Goal: Find specific page/section: Find specific page/section

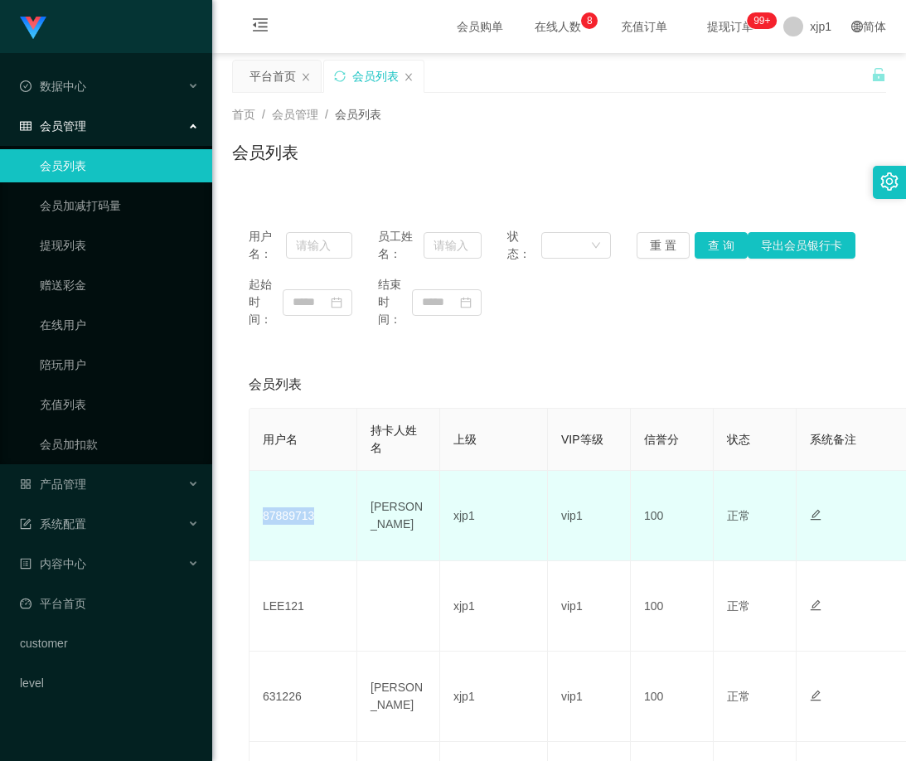
click at [259, 523] on td "87889713" at bounding box center [303, 516] width 108 height 90
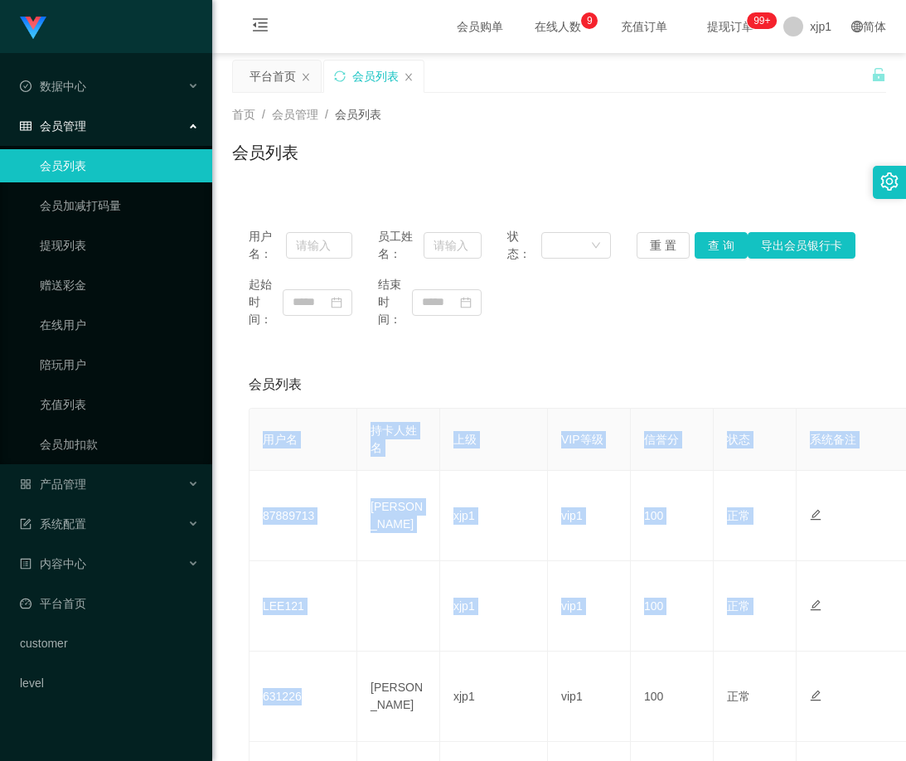
drag, startPoint x: 269, startPoint y: 704, endPoint x: 242, endPoint y: 700, distance: 26.7
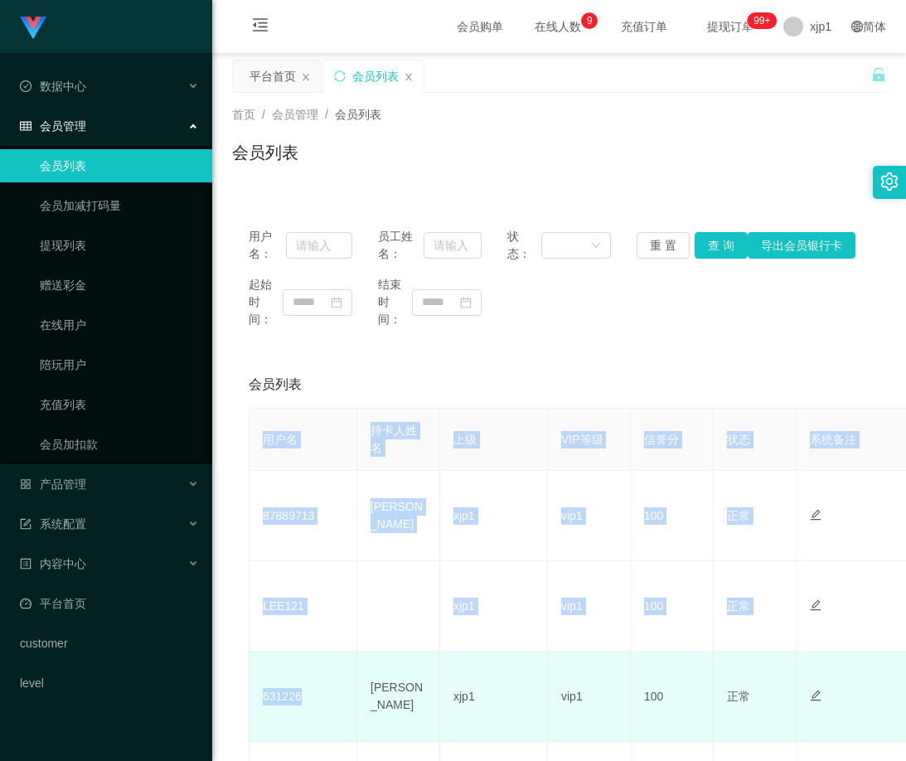
click at [294, 724] on td "631226" at bounding box center [303, 696] width 108 height 90
click at [307, 704] on td "631226" at bounding box center [303, 696] width 108 height 90
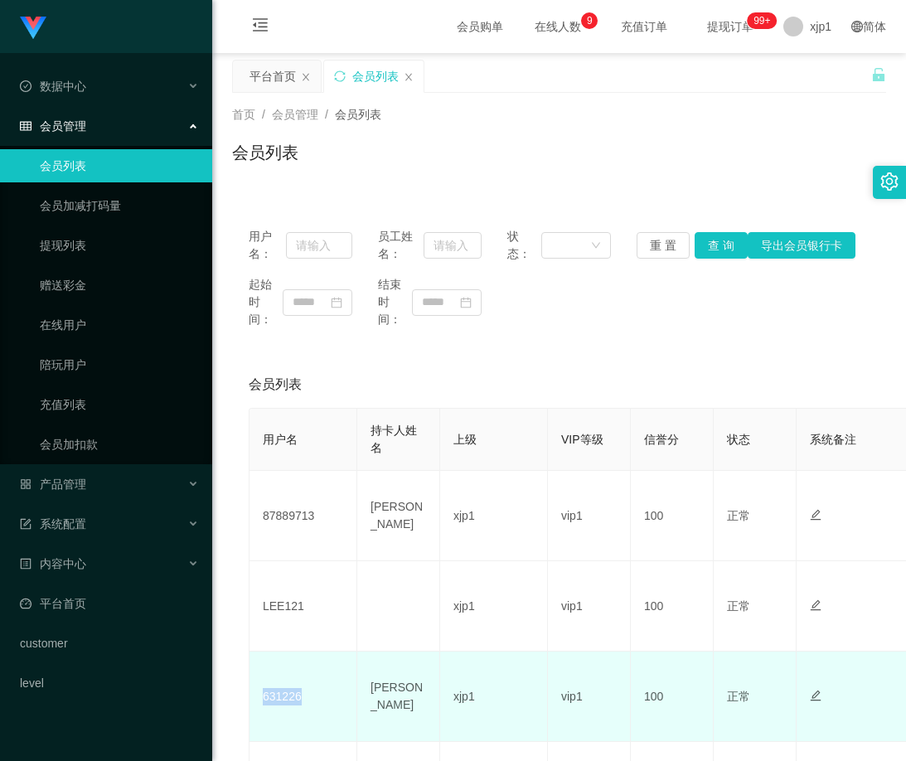
drag, startPoint x: 298, startPoint y: 704, endPoint x: 260, endPoint y: 705, distance: 38.2
click at [260, 705] on td "631226" at bounding box center [303, 696] width 108 height 90
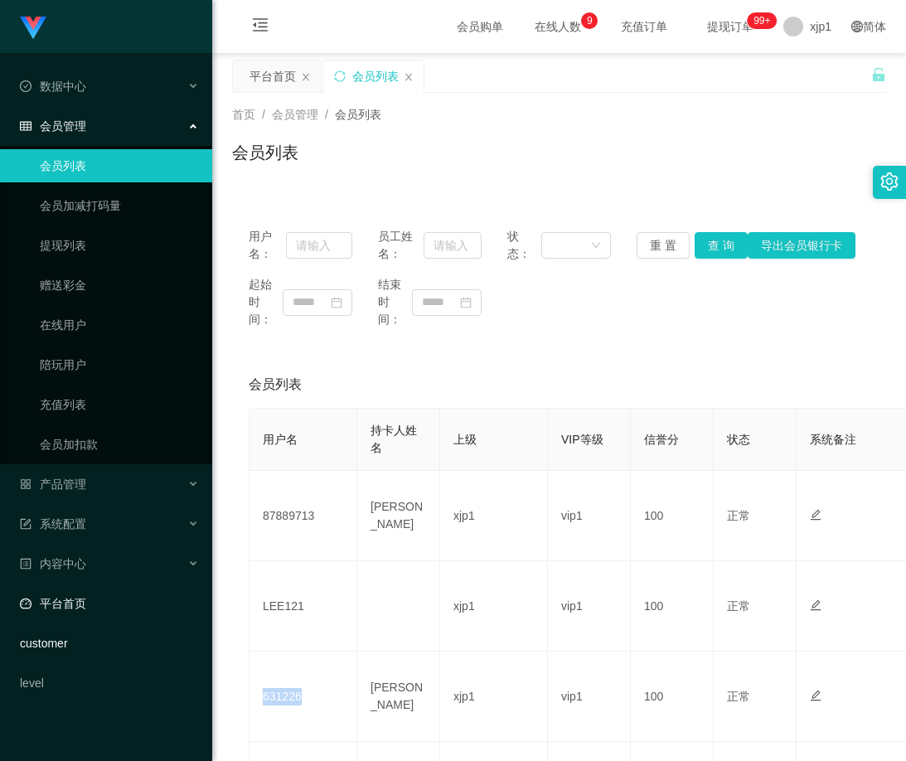
copy td "631226"
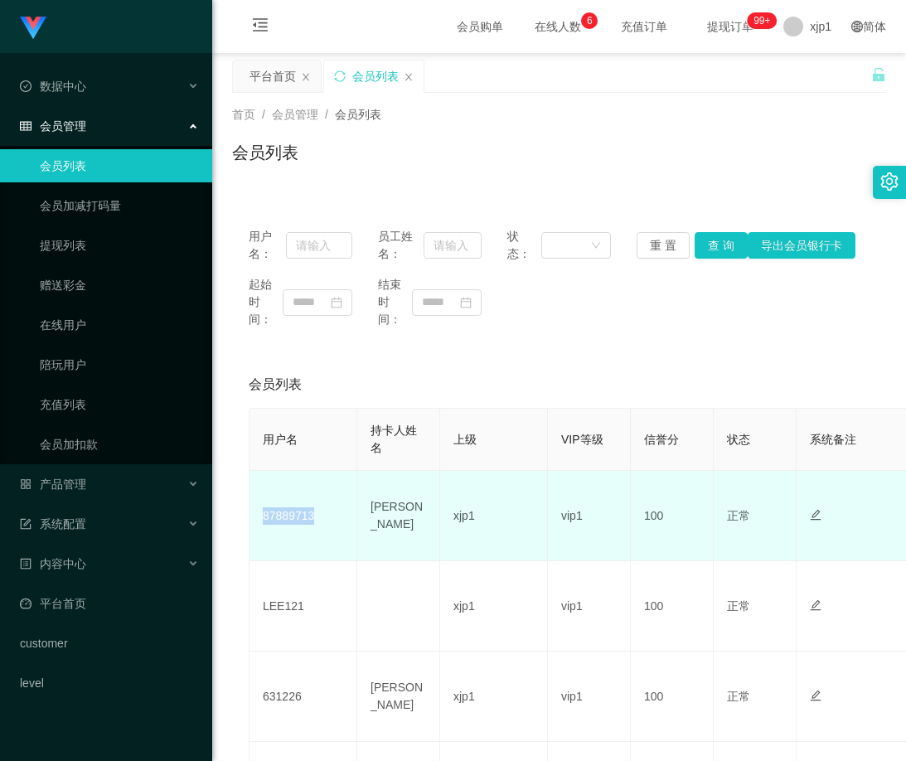
drag, startPoint x: 325, startPoint y: 522, endPoint x: 264, endPoint y: 520, distance: 60.5
click at [264, 520] on td "87889713" at bounding box center [303, 516] width 108 height 90
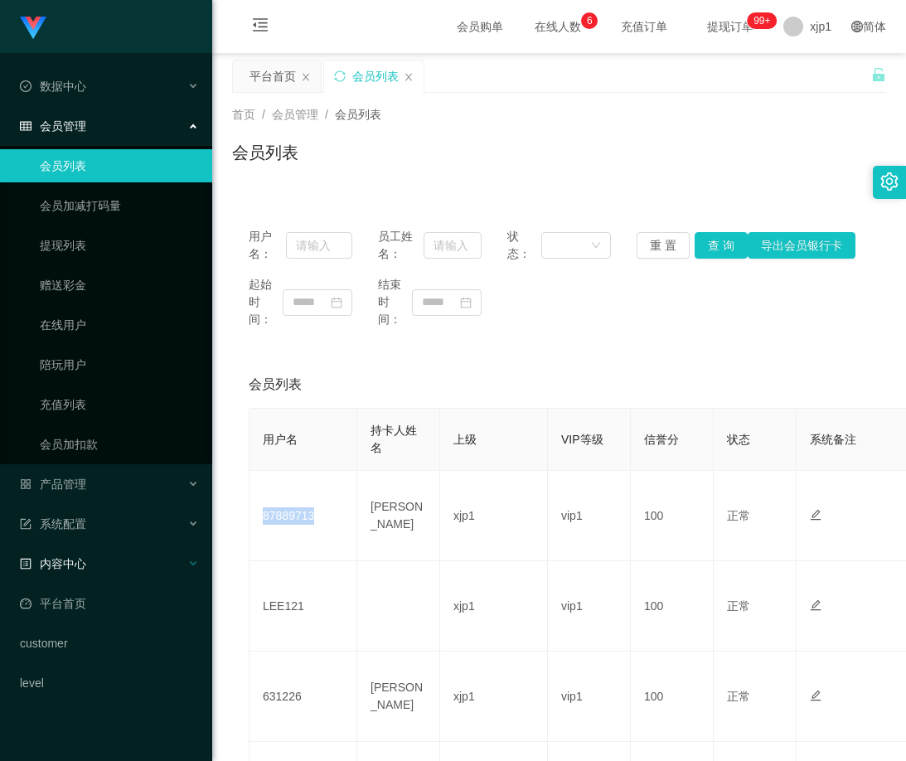
copy td "87889713"
